Goal: Information Seeking & Learning: Learn about a topic

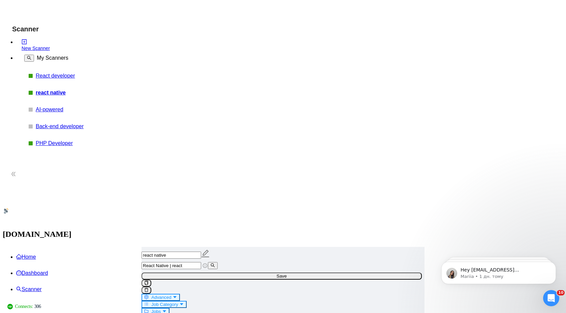
click at [51, 73] on link "React developer" at bounding box center [68, 76] width 64 height 6
click at [171, 294] on span "Advanced" at bounding box center [161, 296] width 20 height 5
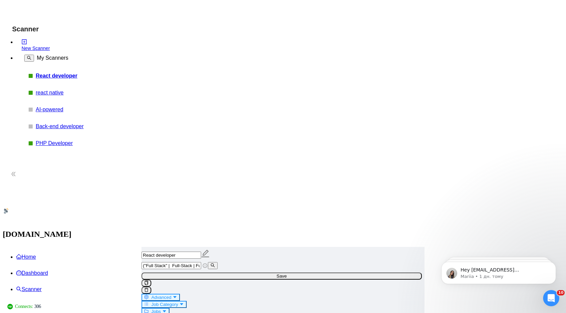
type input "blockchain, go, ceo, qa, manual qa, unreal engine, .net, c#, c+, c++, wordpress…"
click at [287, 273] on span "Save" at bounding box center [282, 275] width 10 height 5
click at [180, 293] on button "Advanced" at bounding box center [160, 296] width 38 height 7
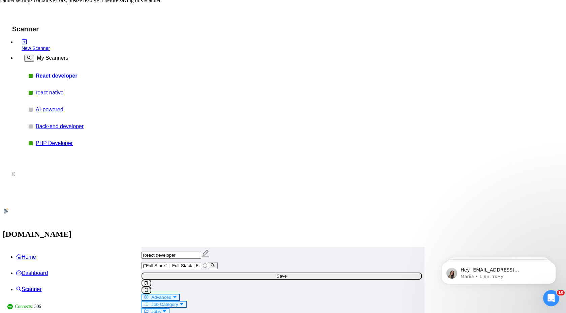
click at [79, 92] on link "react native" at bounding box center [68, 93] width 64 height 6
click at [177, 294] on icon "caret-down" at bounding box center [174, 296] width 4 height 4
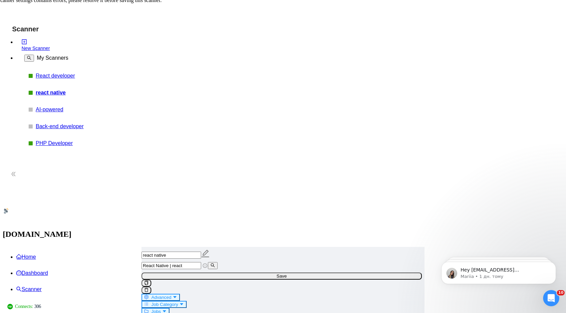
type input "blockchain, quickly fix, based in, spanish-speaking, browser extension, [DATE],…"
click at [422, 272] on button "Save" at bounding box center [281, 275] width 280 height 7
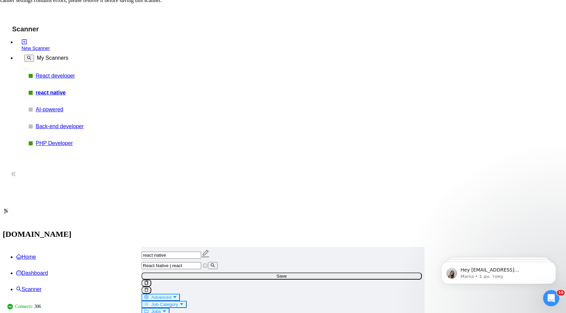
click at [58, 140] on link "PHP Developer" at bounding box center [68, 143] width 64 height 6
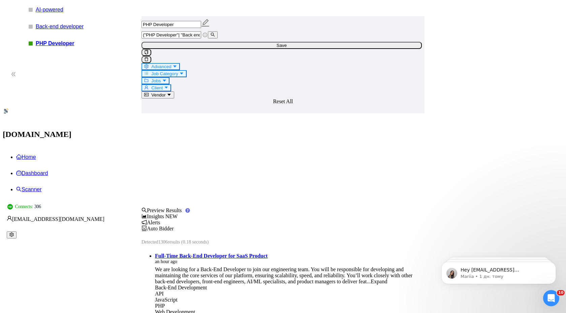
scroll to position [41, 0]
